Goal: Check status: Check status

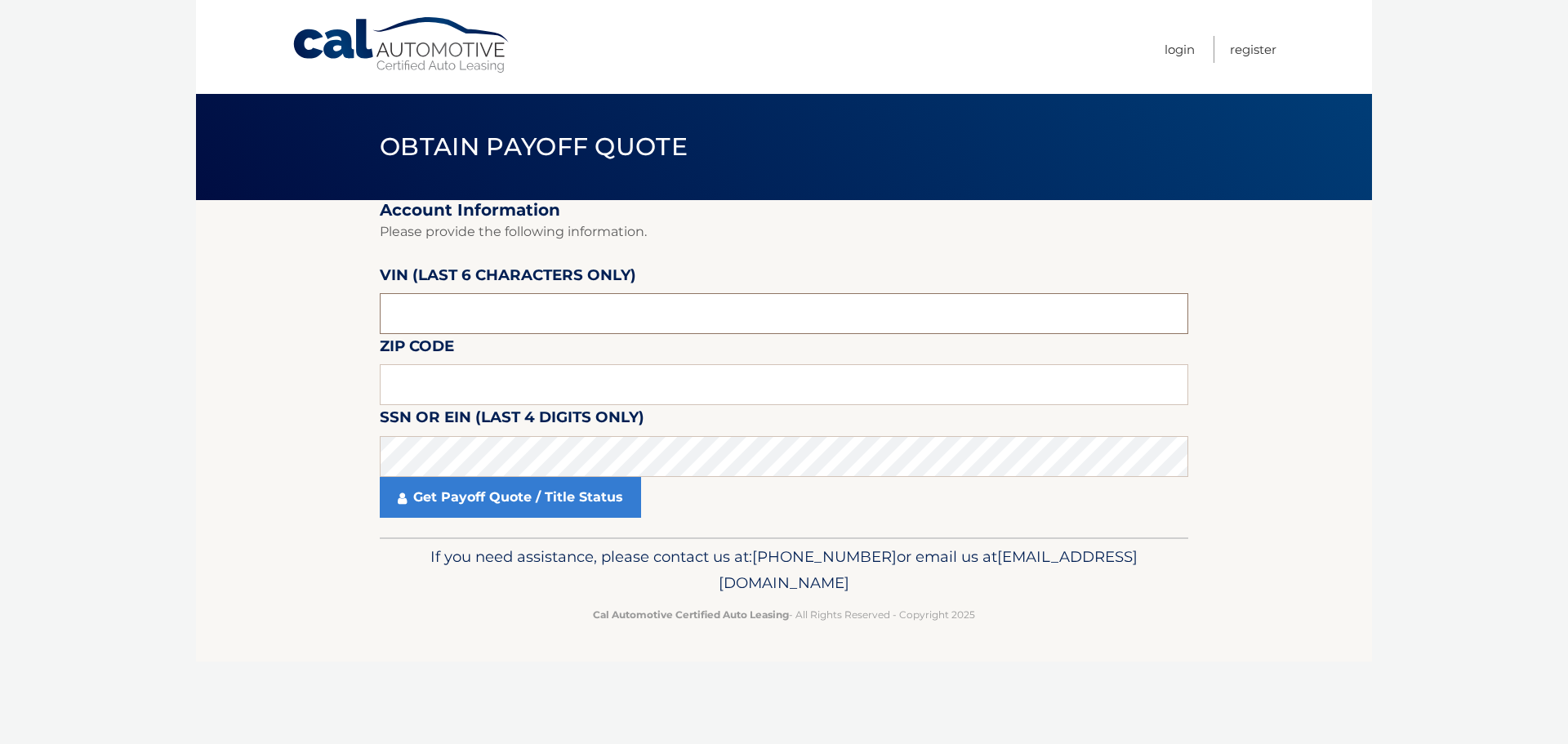
click at [446, 315] on input "text" at bounding box center [784, 313] width 808 height 40
type input "122847"
type input "11214"
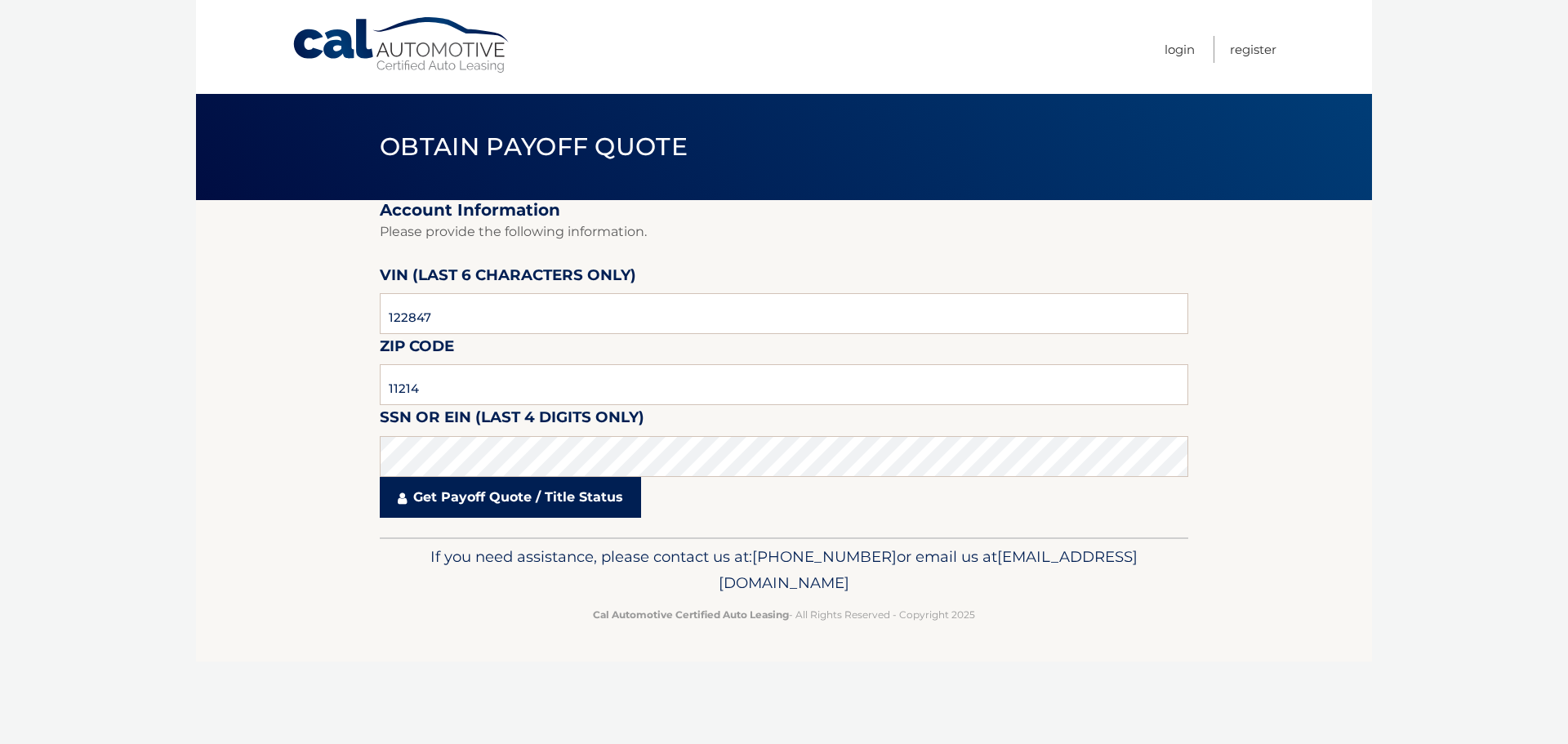
click at [454, 486] on link "Get Payoff Quote / Title Status" at bounding box center [510, 496] width 261 height 40
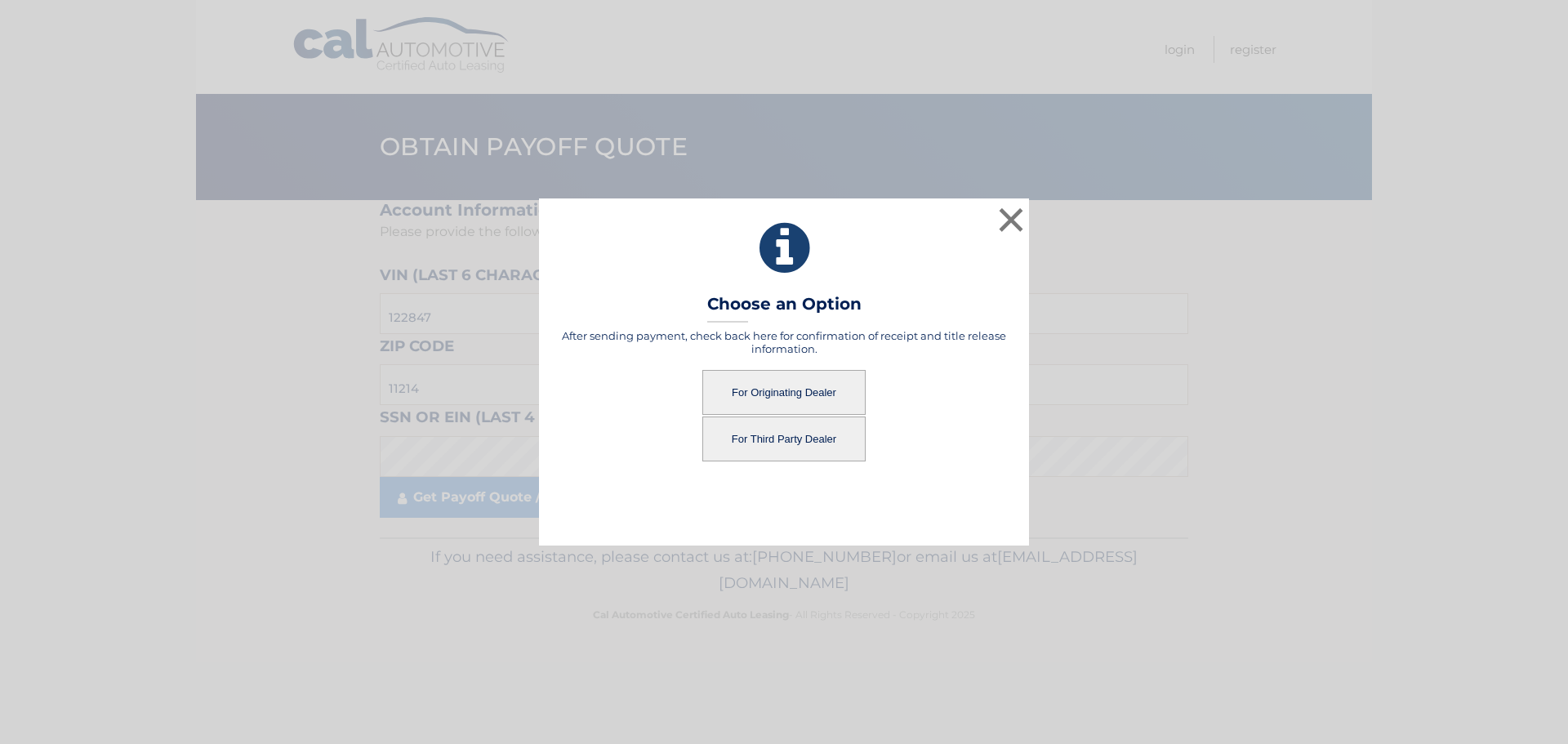
click at [804, 434] on button "For Third Party Dealer" at bounding box center [784, 438] width 163 height 45
click at [803, 432] on button "For Third Party Dealer" at bounding box center [784, 438] width 163 height 45
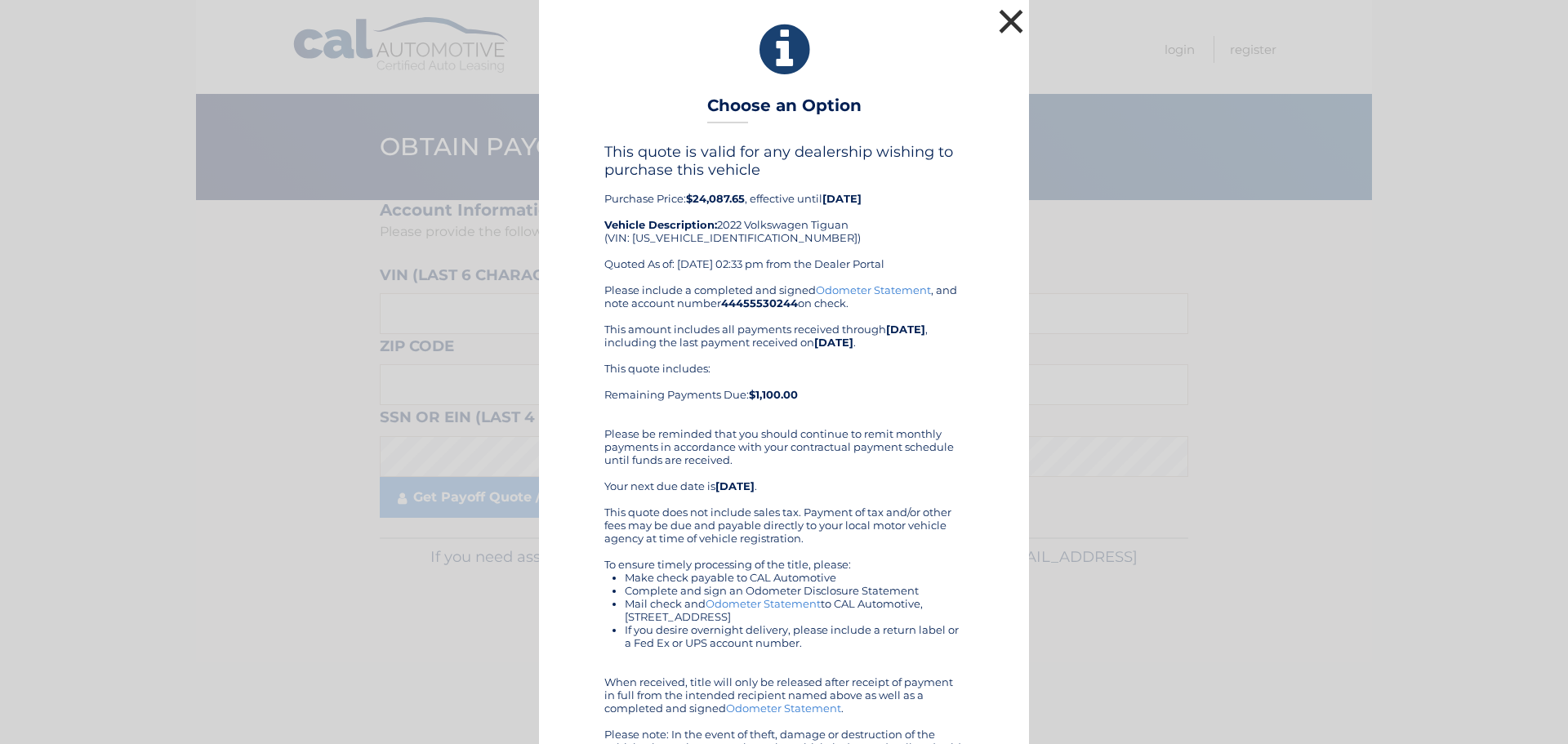
click at [1015, 17] on button "×" at bounding box center [1011, 21] width 33 height 33
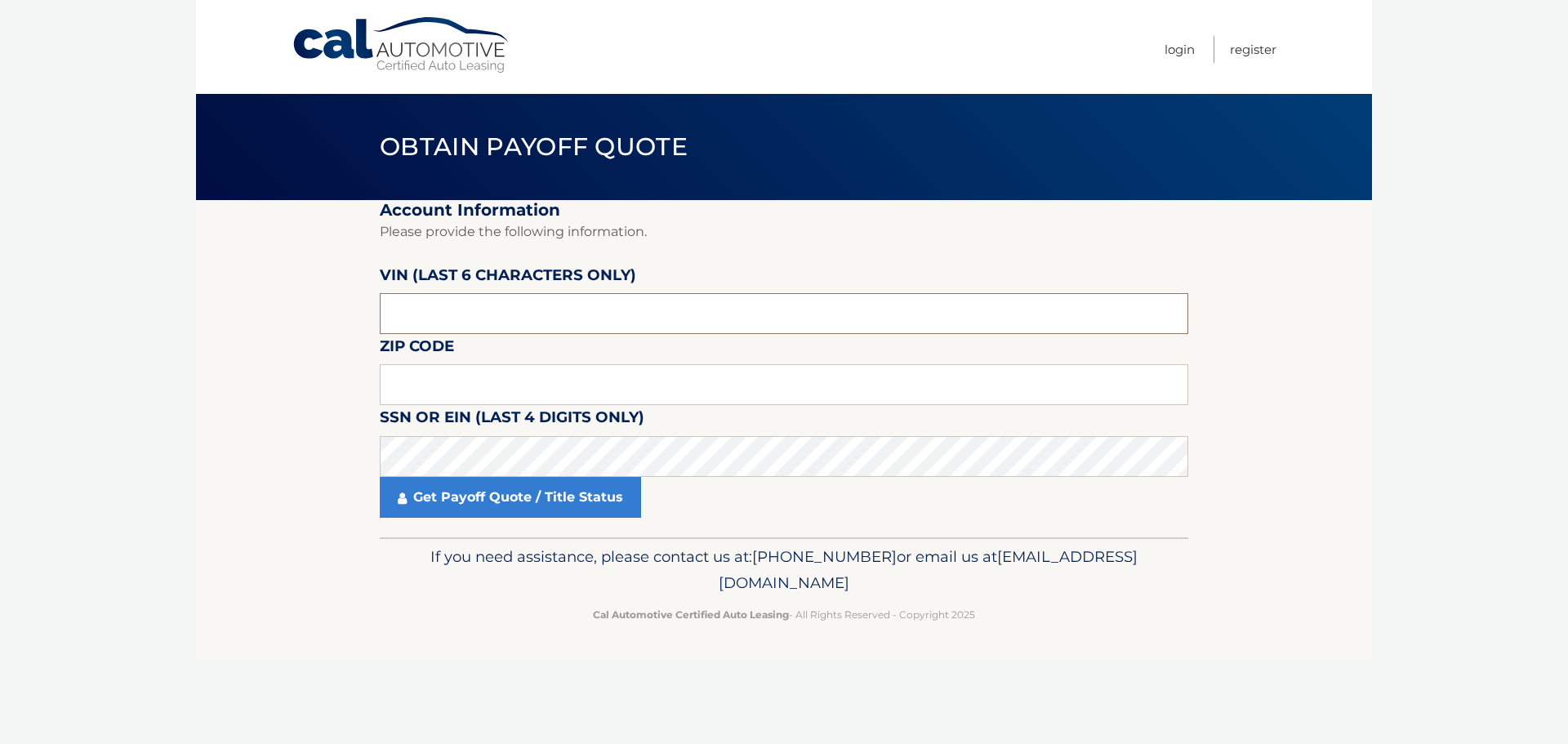
click at [415, 318] on input "text" at bounding box center [784, 313] width 808 height 40
type input "122847"
type input "11214"
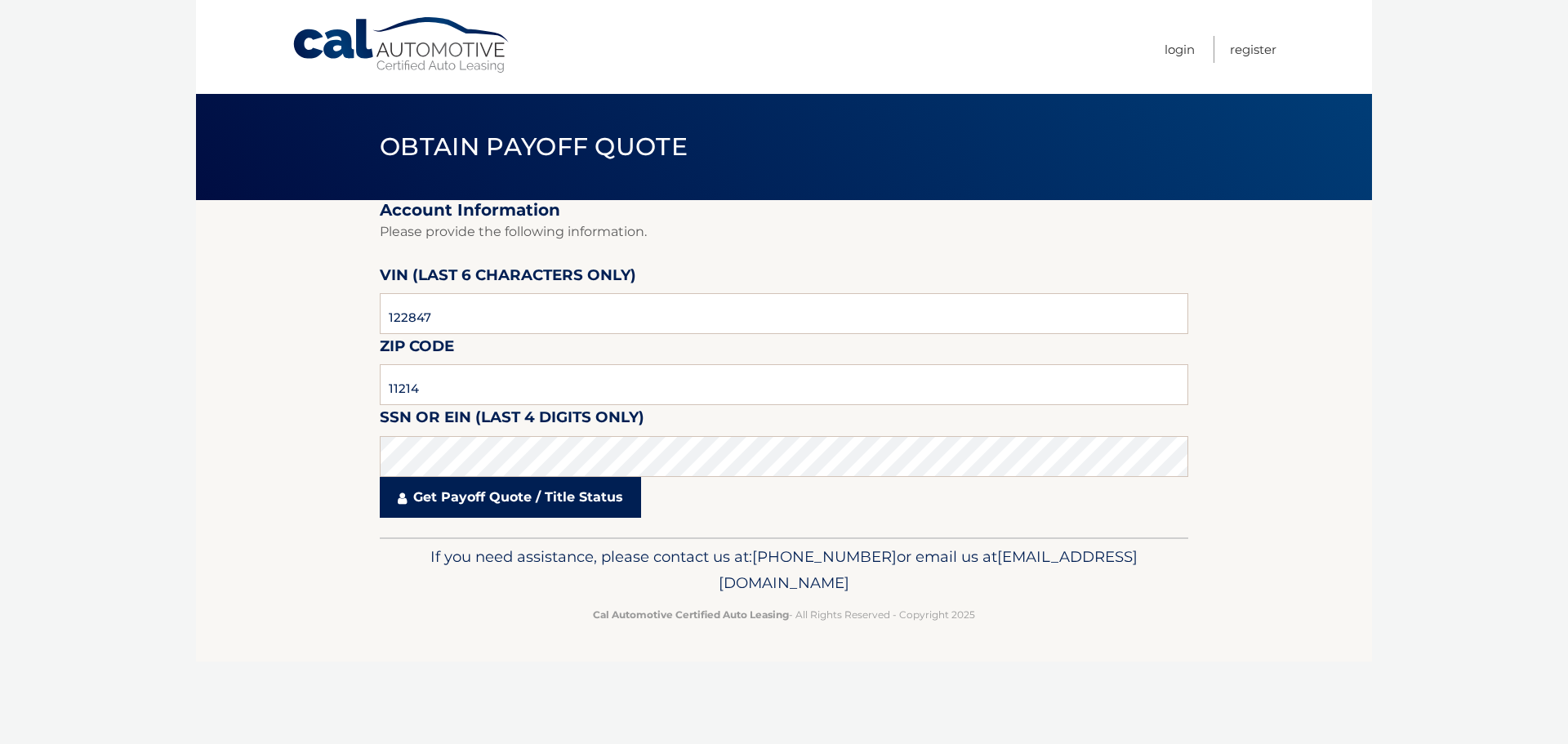
click at [462, 499] on link "Get Payoff Quote / Title Status" at bounding box center [510, 496] width 261 height 40
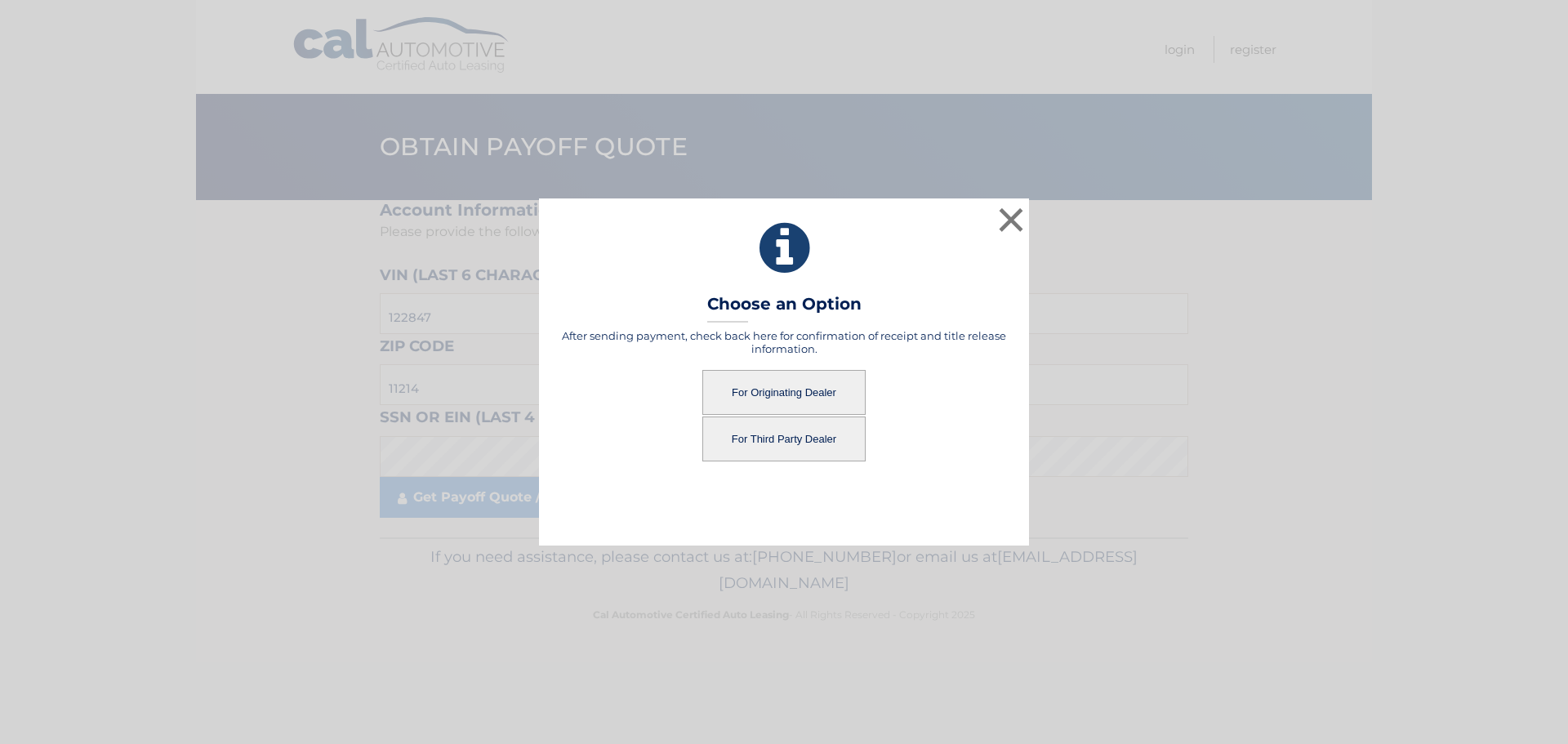
click at [790, 375] on button "For Originating Dealer" at bounding box center [784, 392] width 163 height 45
click at [793, 381] on button "For Originating Dealer" at bounding box center [784, 392] width 163 height 45
click at [788, 390] on button "For Originating Dealer" at bounding box center [784, 392] width 163 height 45
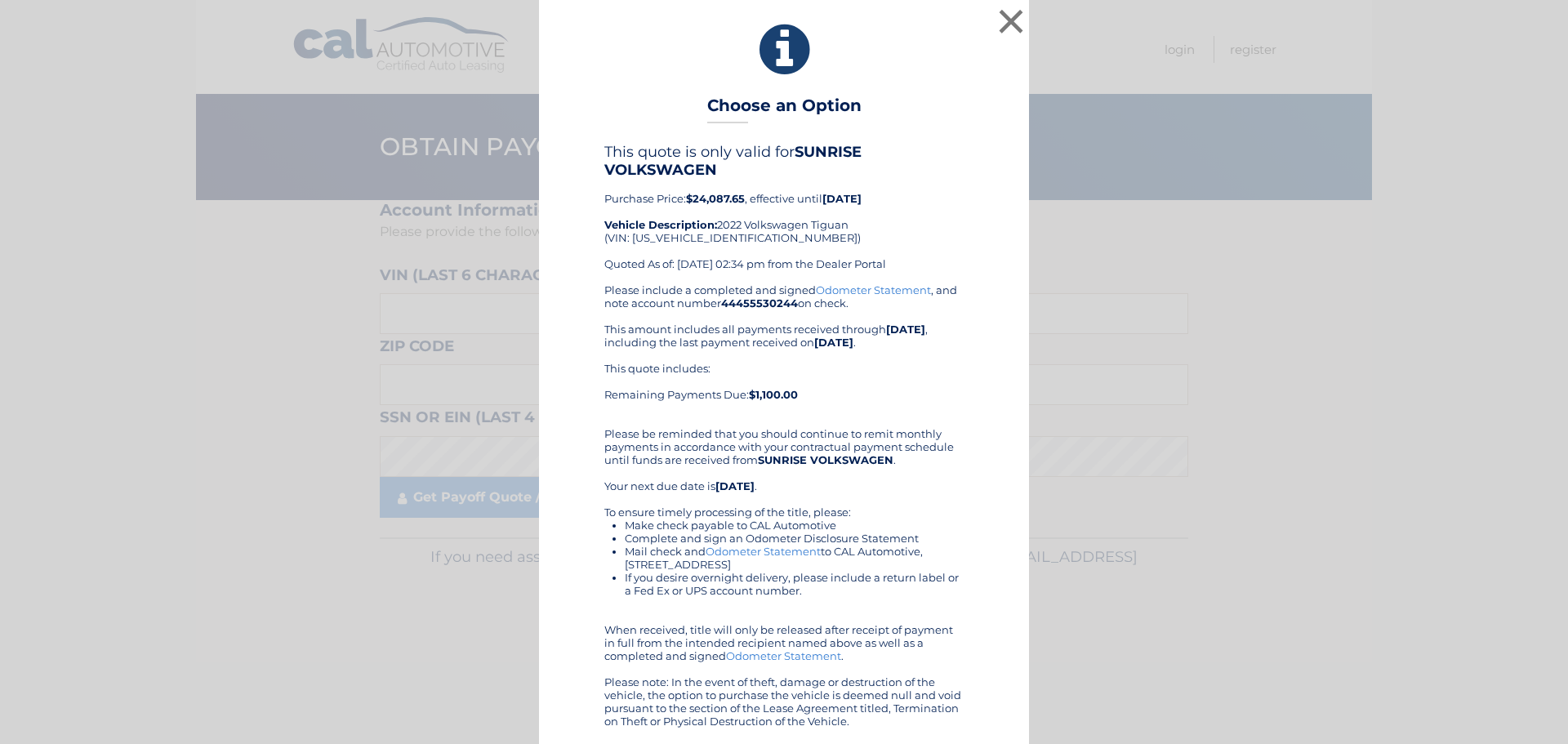
click at [228, 372] on div "× Choose an Option This quote is only valid for SUNRISE VOLKSWAGEN Purchase Pri…" at bounding box center [784, 374] width 1555 height 748
